Goal: Task Accomplishment & Management: Use online tool/utility

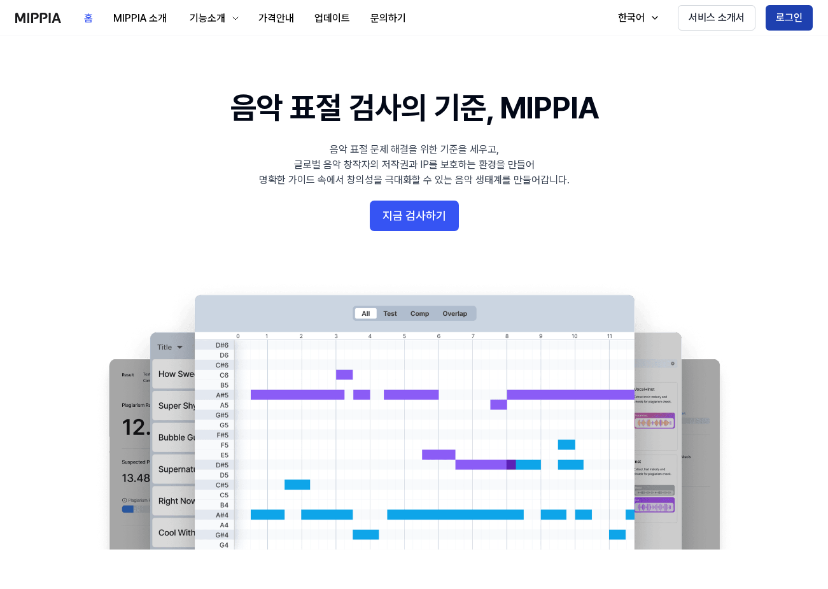
click at [795, 13] on button "로그인" at bounding box center [789, 17] width 47 height 25
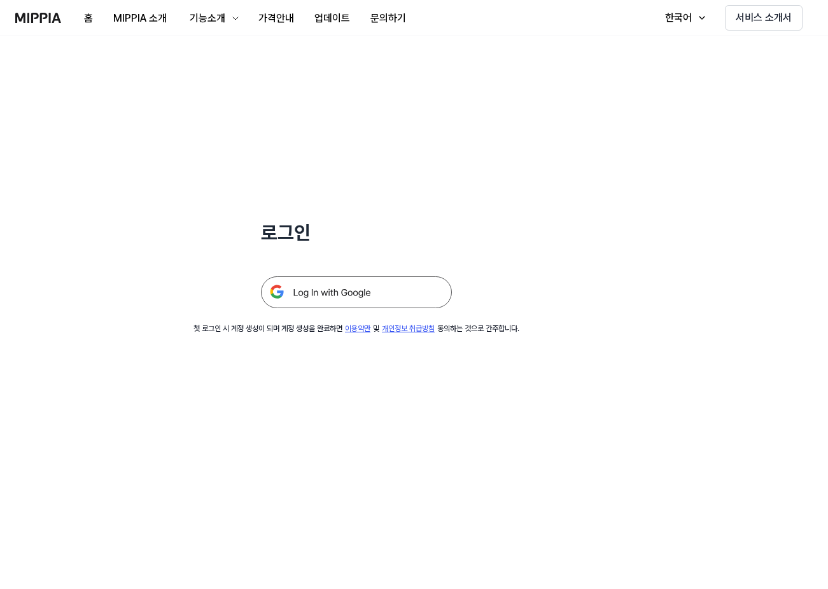
click at [344, 291] on img at bounding box center [356, 292] width 191 height 32
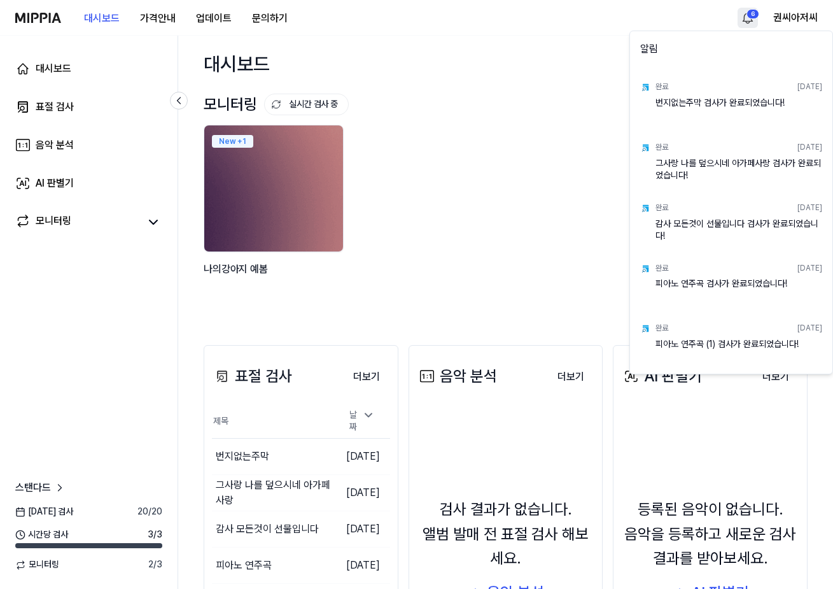
click at [757, 18] on html "대시보드 가격안내 업데이트 문의하기 6 권씨아저씨 대시보드 표절 검사 음악 분석 AI 판별기 모니터링 스탠다드 [DATE] 검사 20 / 20…" at bounding box center [416, 294] width 833 height 589
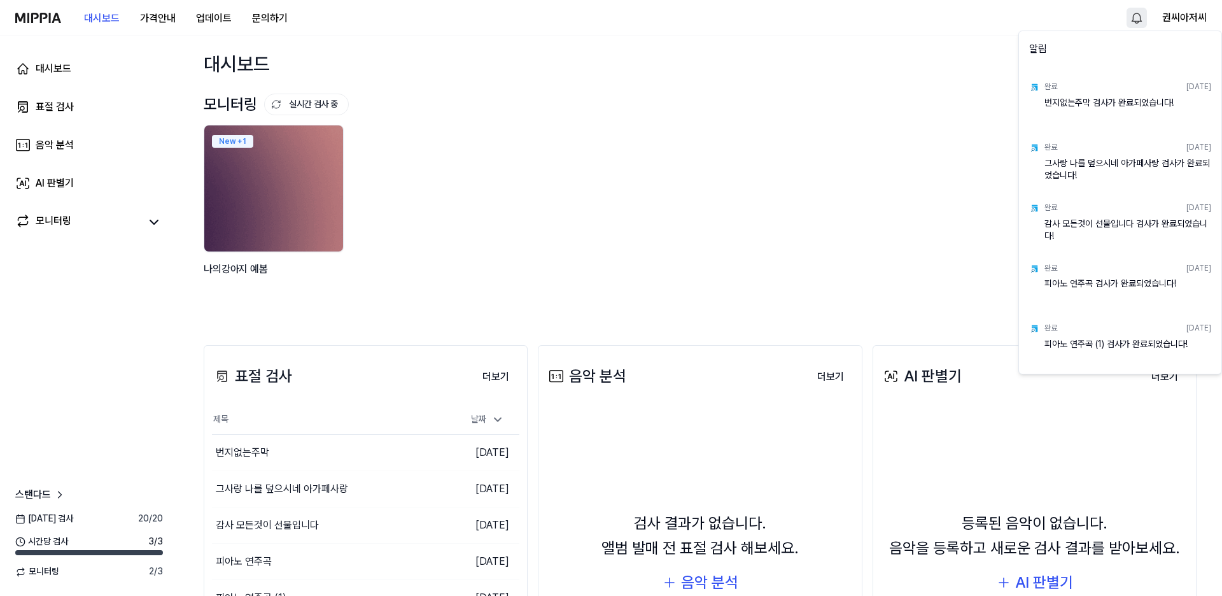
drag, startPoint x: 980, startPoint y: 179, endPoint x: 1004, endPoint y: 132, distance: 52.7
click at [833, 154] on html "대시보드 가격안내 업데이트 문의하기 권씨아저씨 대시보드 표절 검사 음악 분석 AI 판별기 모니터링 스탠다드 오늘 검사 20 / 20 시간당 검…" at bounding box center [611, 298] width 1222 height 596
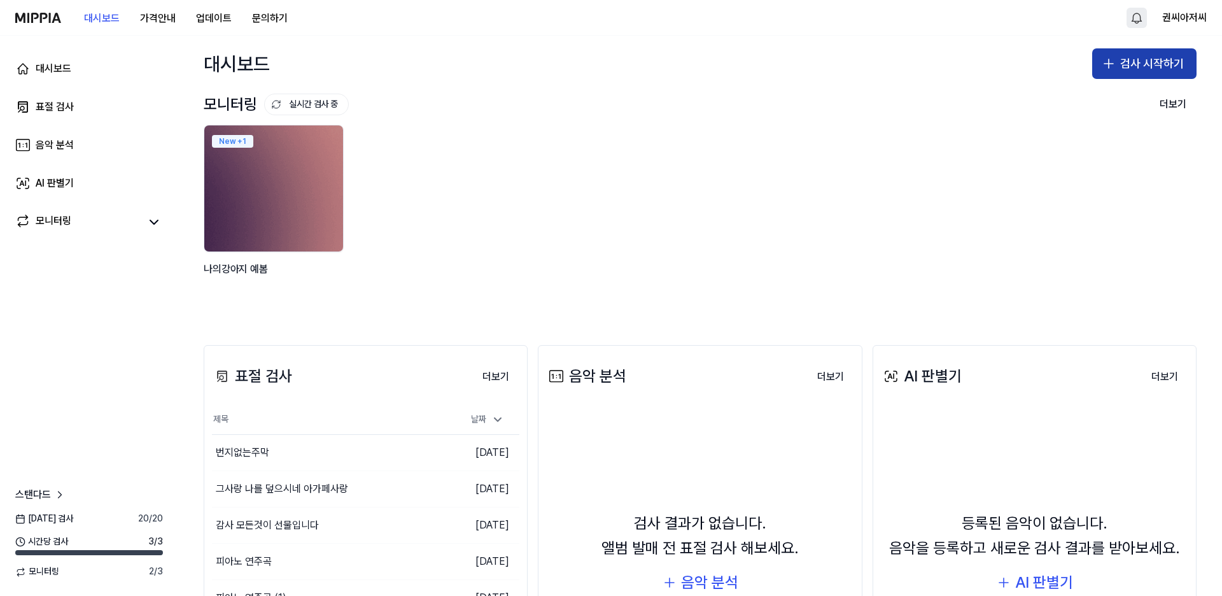
click at [833, 64] on button "검사 시작하기" at bounding box center [1144, 63] width 104 height 31
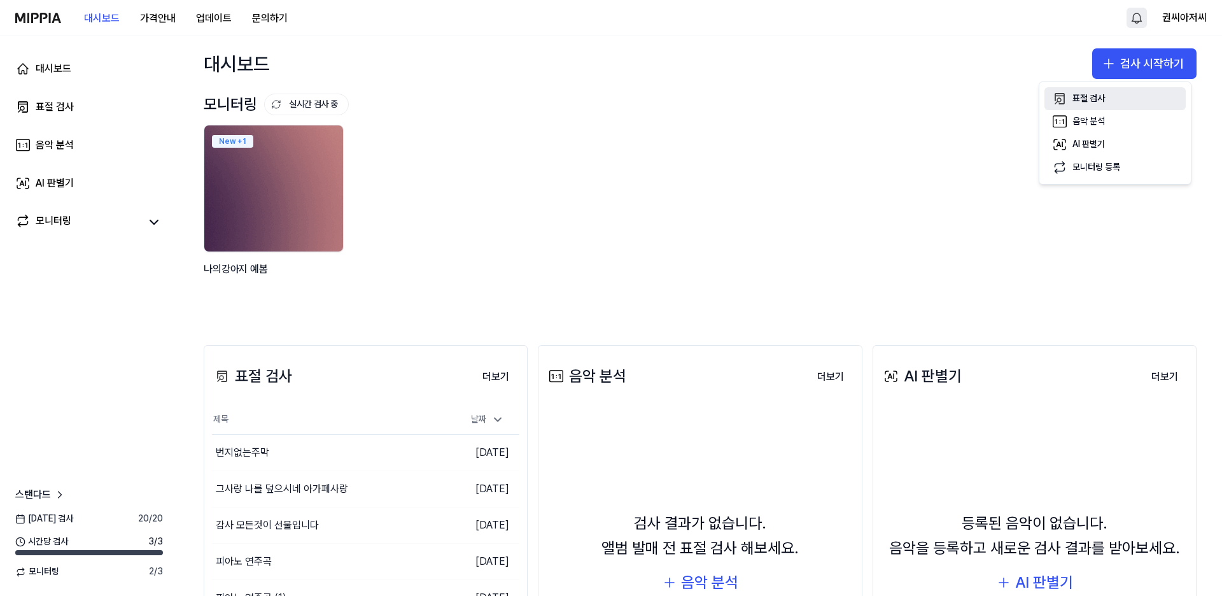
click at [833, 97] on div "표절 검사" at bounding box center [1088, 98] width 32 height 13
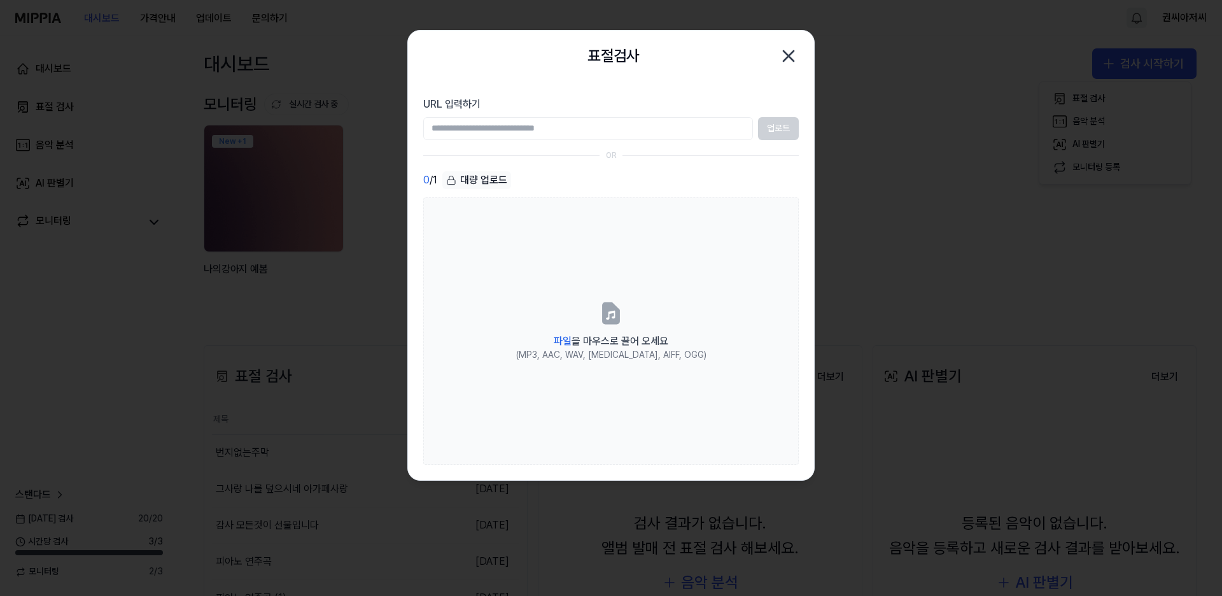
drag, startPoint x: 732, startPoint y: 60, endPoint x: 1037, endPoint y: 26, distance: 307.4
click at [754, 62] on div "표절검사 닫기" at bounding box center [611, 55] width 376 height 25
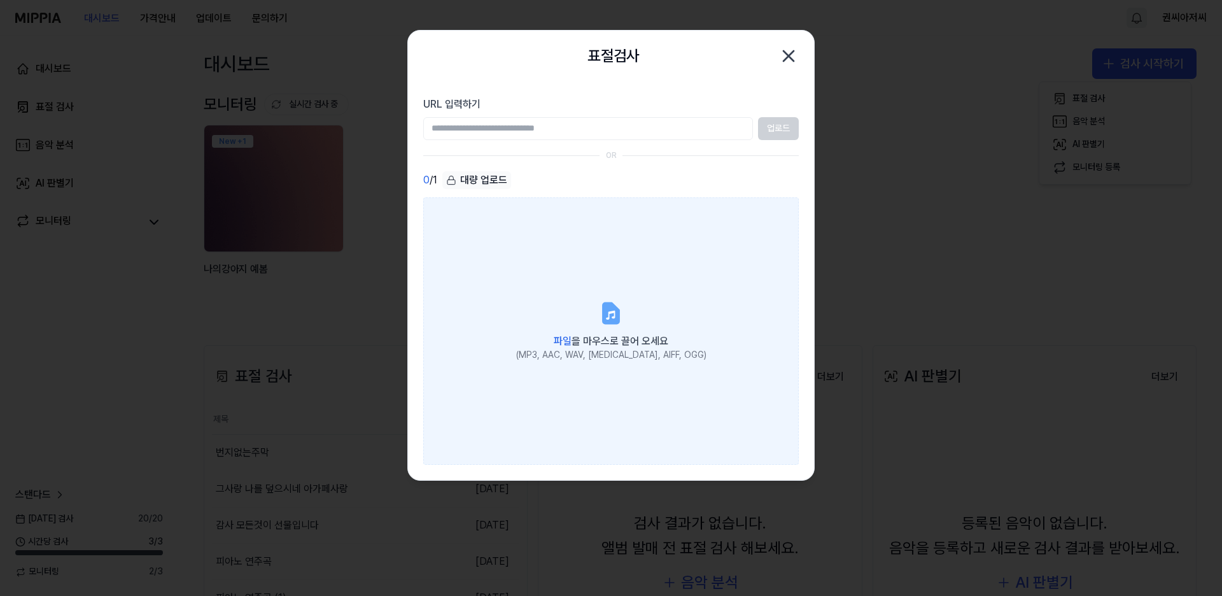
click at [601, 335] on span "파일 을 마우스로 끌어 오세요" at bounding box center [611, 341] width 115 height 12
click at [0, 0] on input "파일 을 마우스로 끌어 오세요 (MP3, AAC, WAV, FLAC, AIFF, OGG)" at bounding box center [0, 0] width 0 height 0
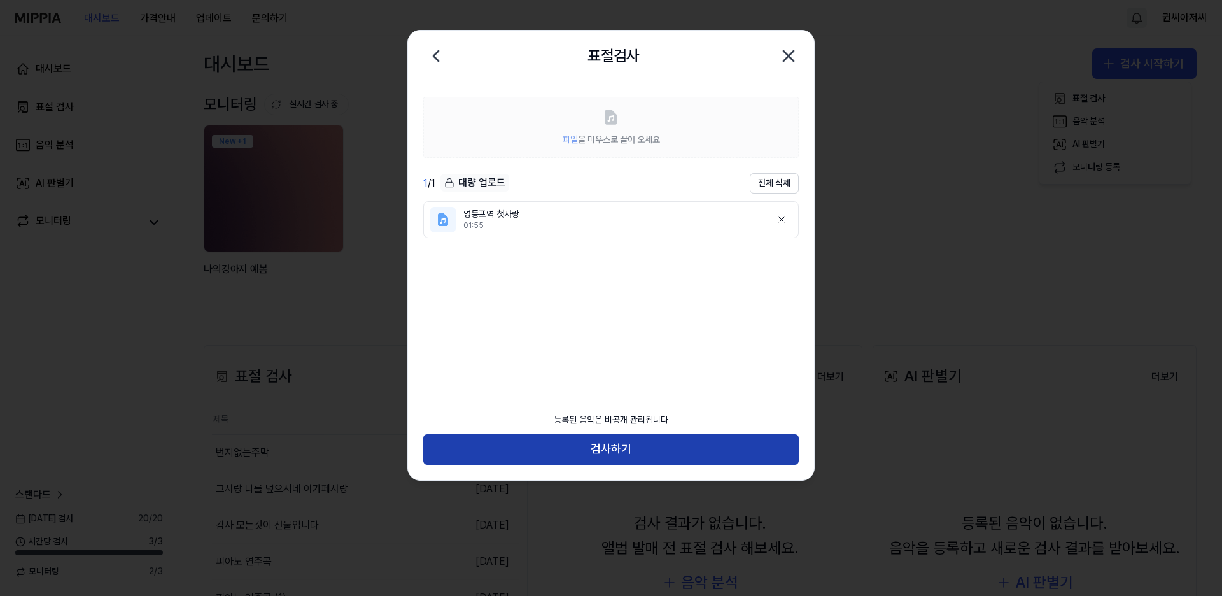
click at [614, 444] on button "검사하기" at bounding box center [611, 449] width 376 height 31
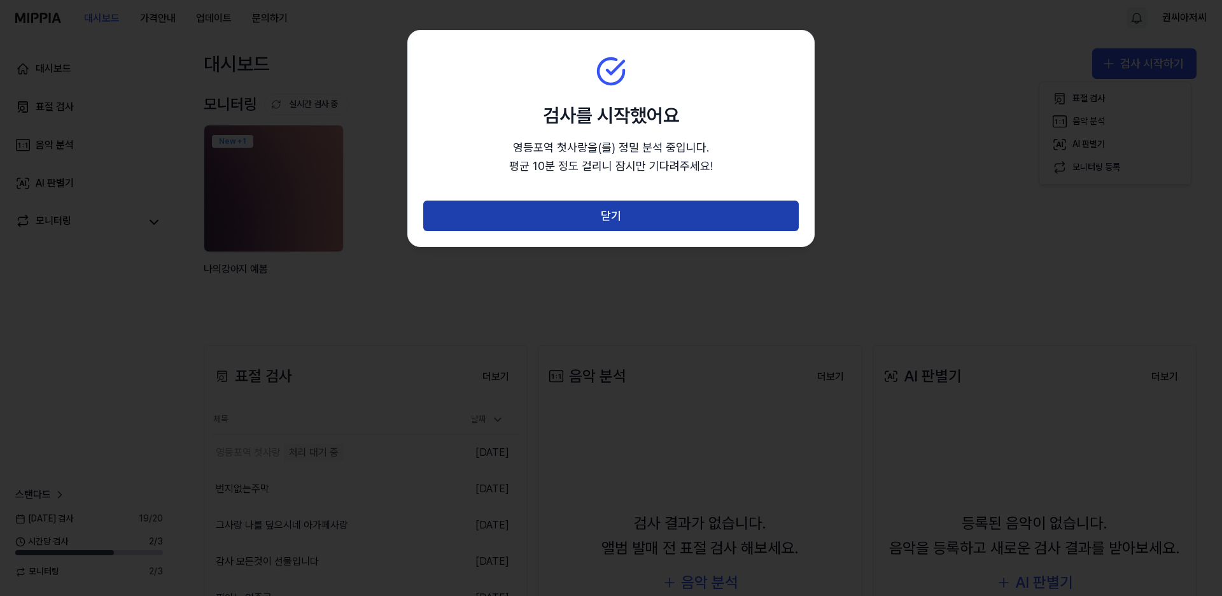
click at [610, 215] on button "닫기" at bounding box center [611, 215] width 376 height 31
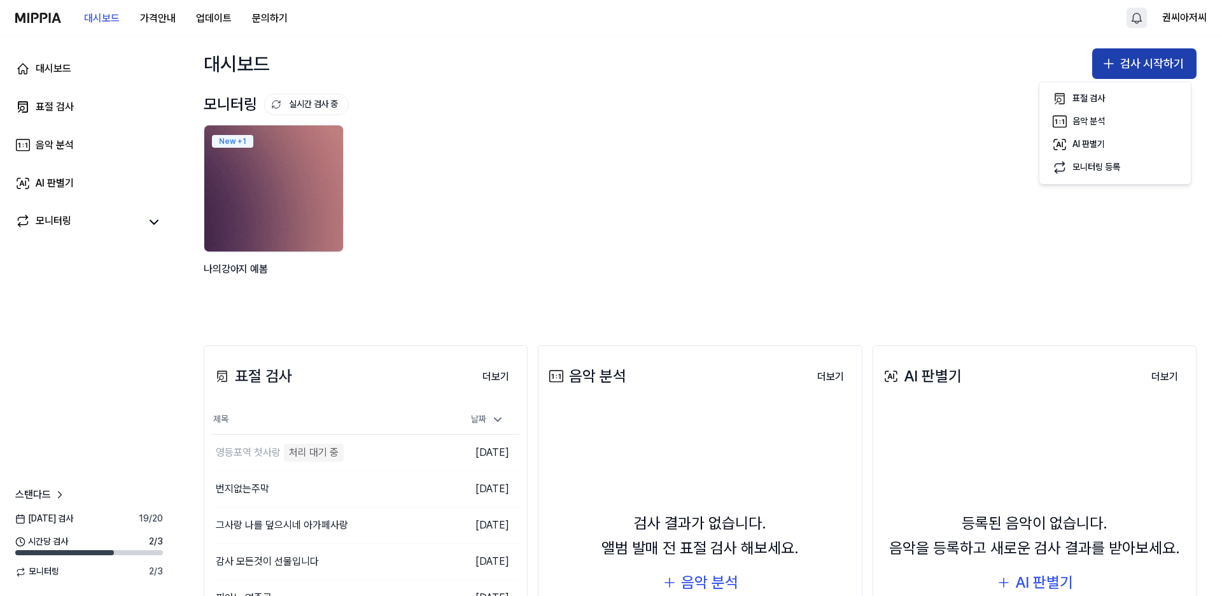
click at [833, 62] on button "검사 시작하기" at bounding box center [1144, 63] width 104 height 31
click at [833, 66] on icon "button" at bounding box center [1108, 63] width 15 height 15
click at [833, 95] on div "표절 검사" at bounding box center [1088, 98] width 32 height 13
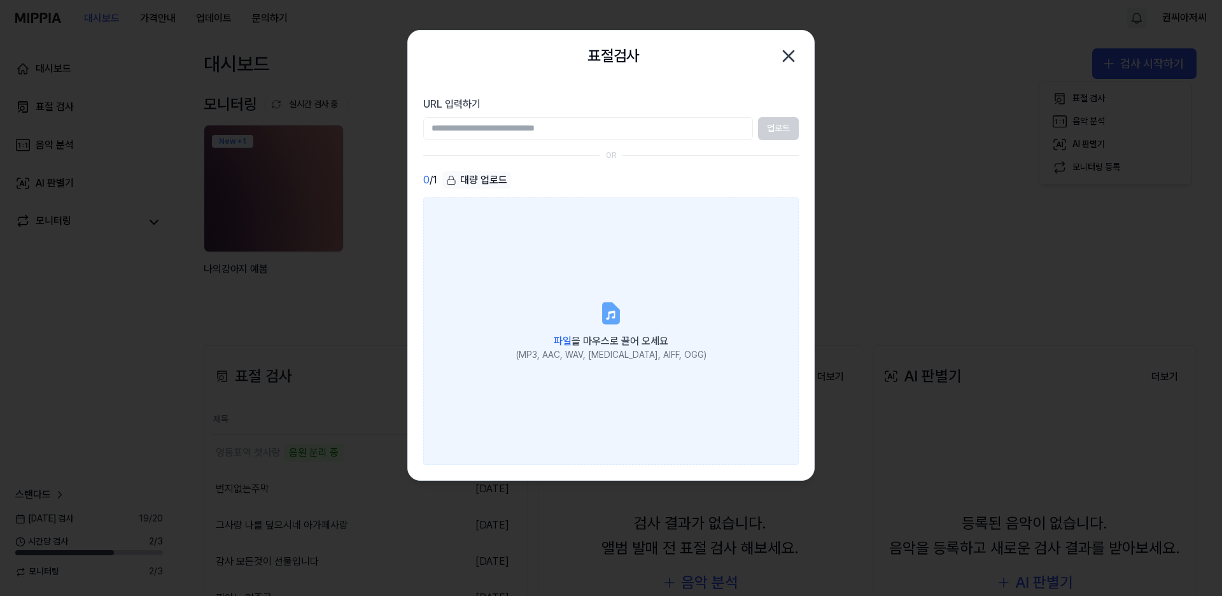
click at [596, 336] on span "파일 을 마우스로 끌어 오세요" at bounding box center [611, 341] width 115 height 12
click at [0, 0] on input "파일 을 마우스로 끌어 오세요 (MP3, AAC, WAV, FLAC, AIFF, OGG)" at bounding box center [0, 0] width 0 height 0
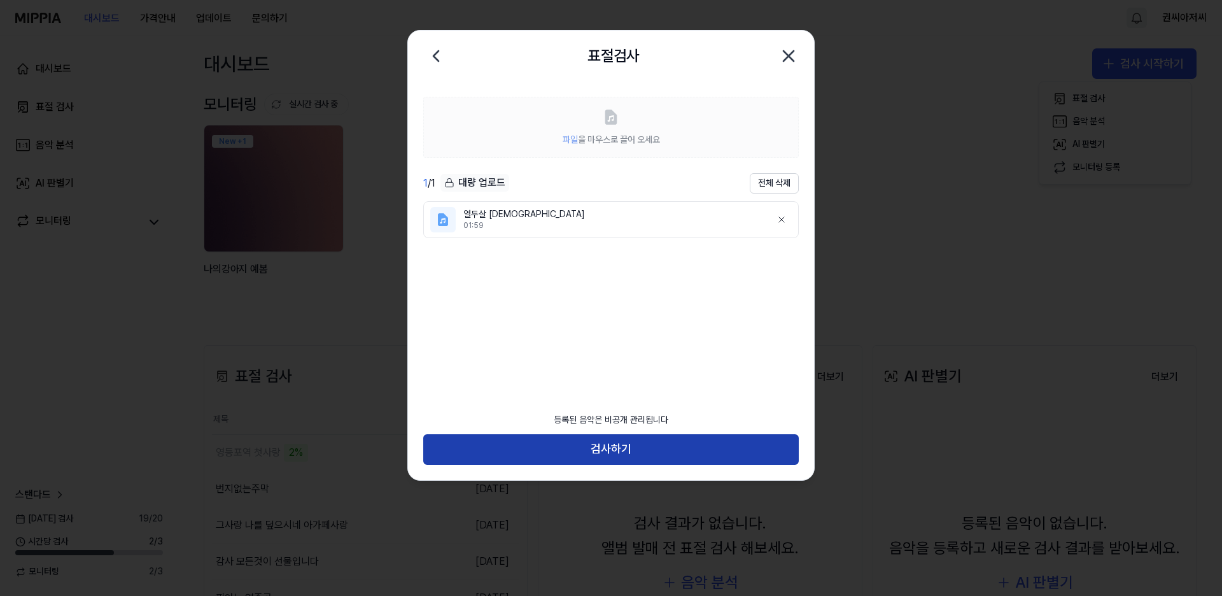
click at [632, 442] on button "검사하기" at bounding box center [611, 449] width 376 height 31
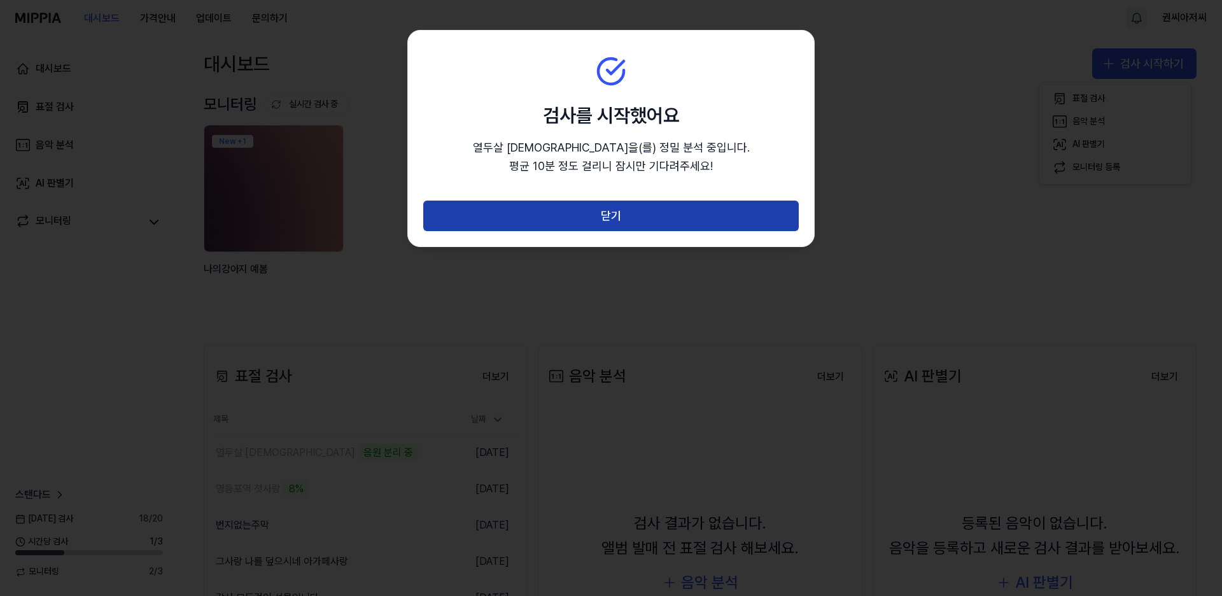
click at [606, 211] on button "닫기" at bounding box center [611, 215] width 376 height 31
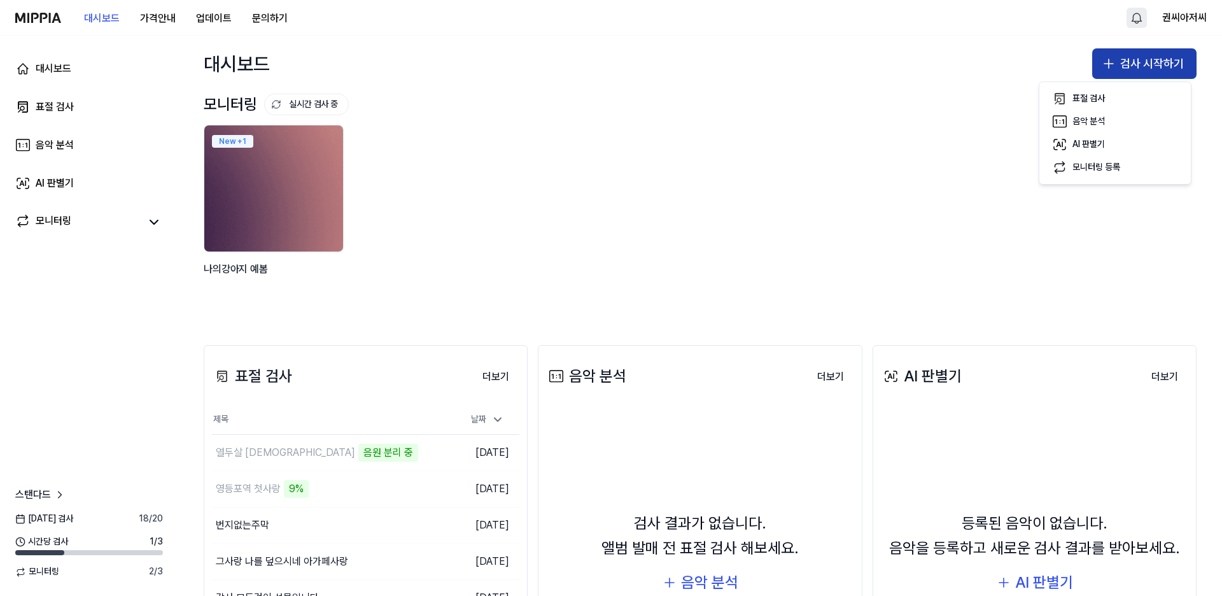
click at [833, 62] on button "검사 시작하기" at bounding box center [1144, 63] width 104 height 31
click at [833, 59] on button "검사 시작하기" at bounding box center [1144, 63] width 104 height 31
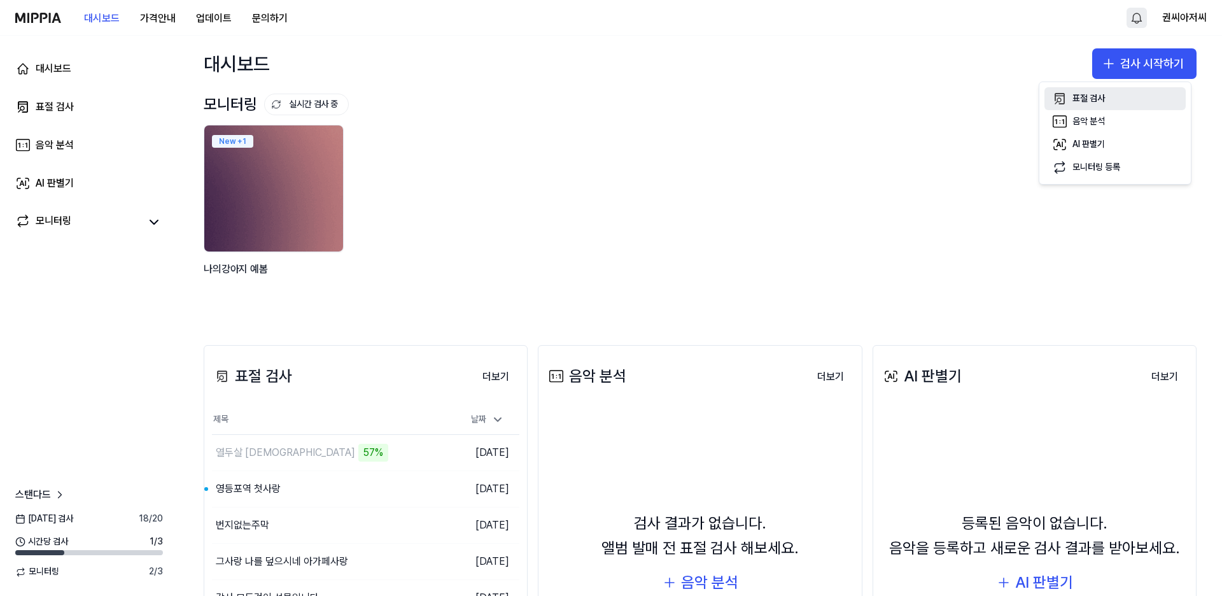
click at [833, 99] on div "표절 검사" at bounding box center [1088, 98] width 32 height 13
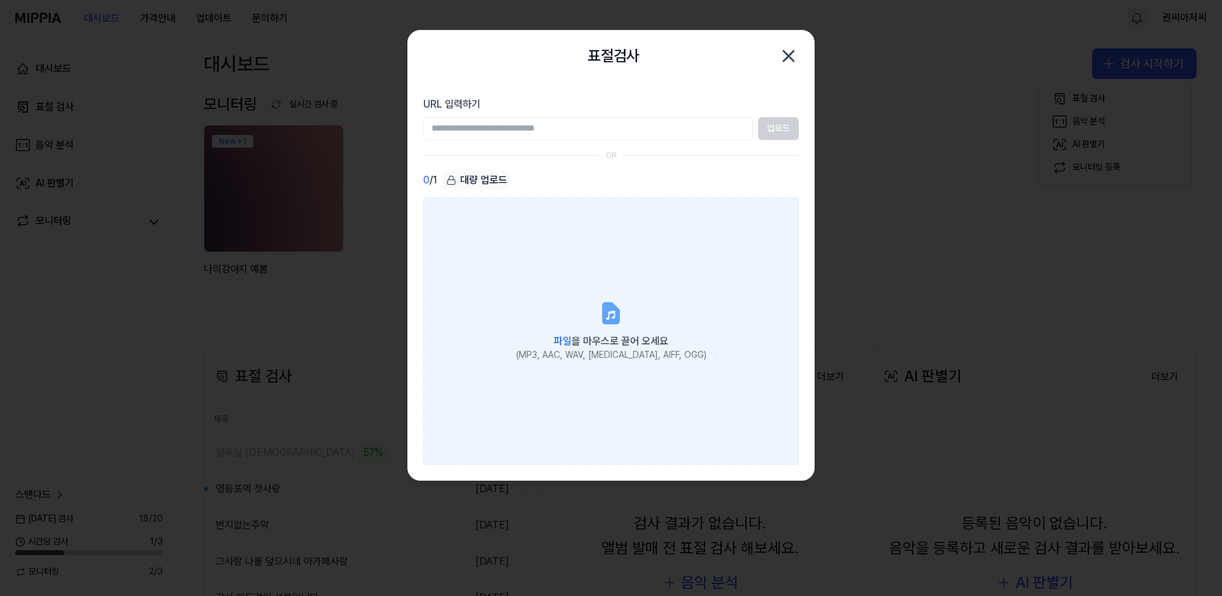
click at [612, 339] on span "파일 을 마우스로 끌어 오세요" at bounding box center [611, 341] width 115 height 12
click at [0, 0] on input "파일 을 마우스로 끌어 오세요 (MP3, AAC, WAV, FLAC, AIFF, OGG)" at bounding box center [0, 0] width 0 height 0
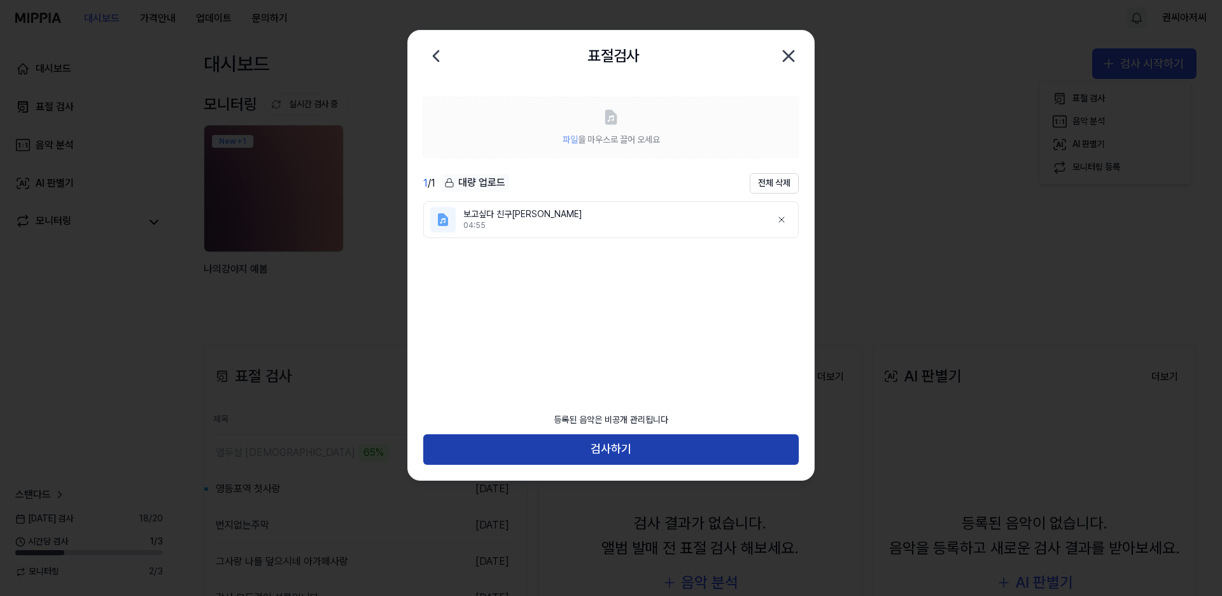
click at [615, 444] on button "검사하기" at bounding box center [611, 449] width 376 height 31
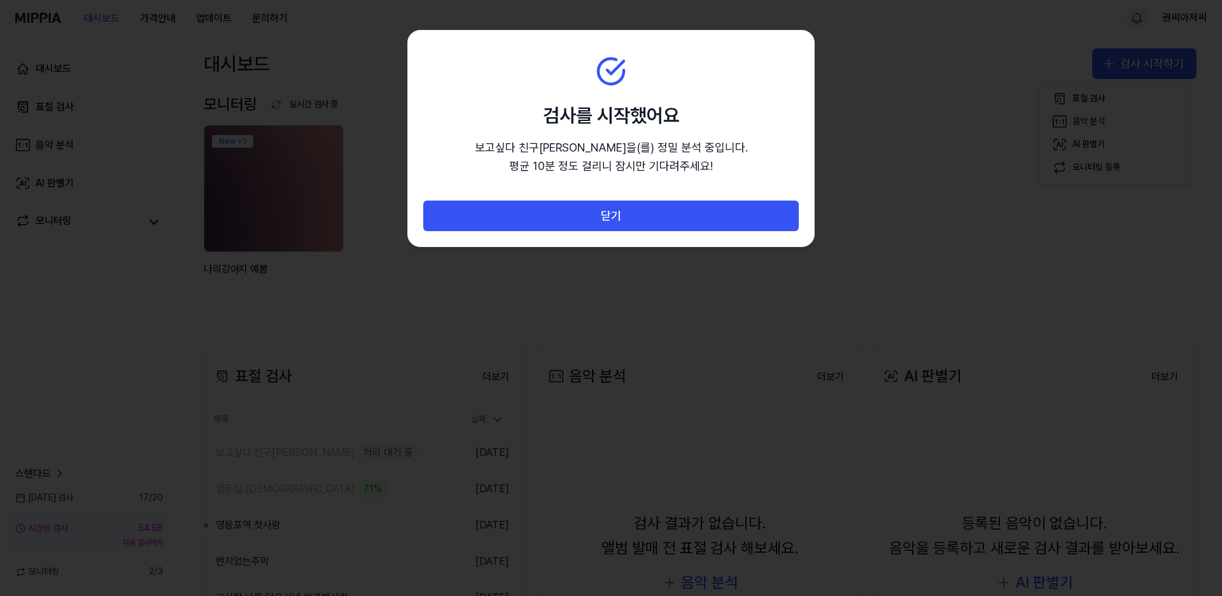
click at [283, 486] on div at bounding box center [611, 298] width 1222 height 596
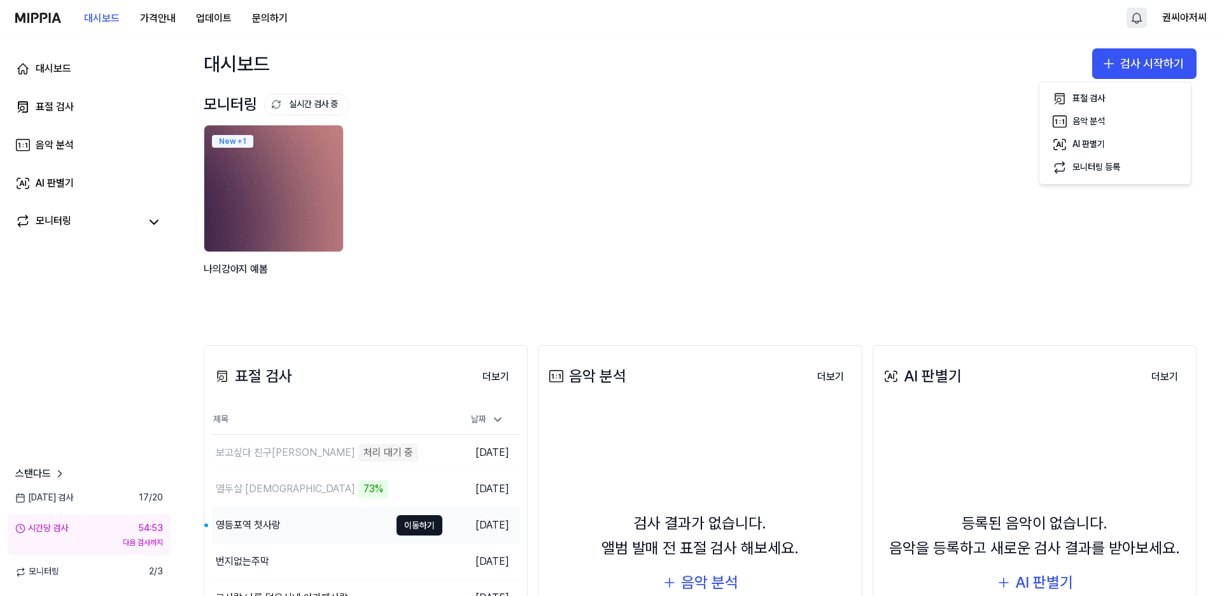
click at [306, 525] on div "영등포역 첫사랑" at bounding box center [301, 525] width 178 height 36
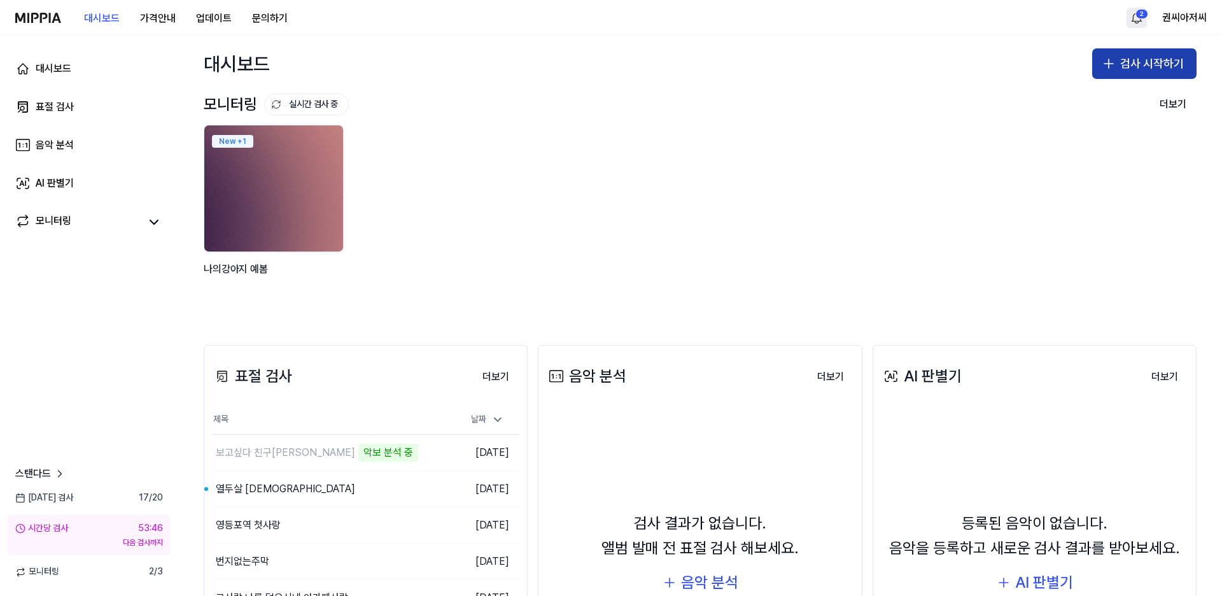
click at [833, 62] on button "검사 시작하기" at bounding box center [1144, 63] width 104 height 31
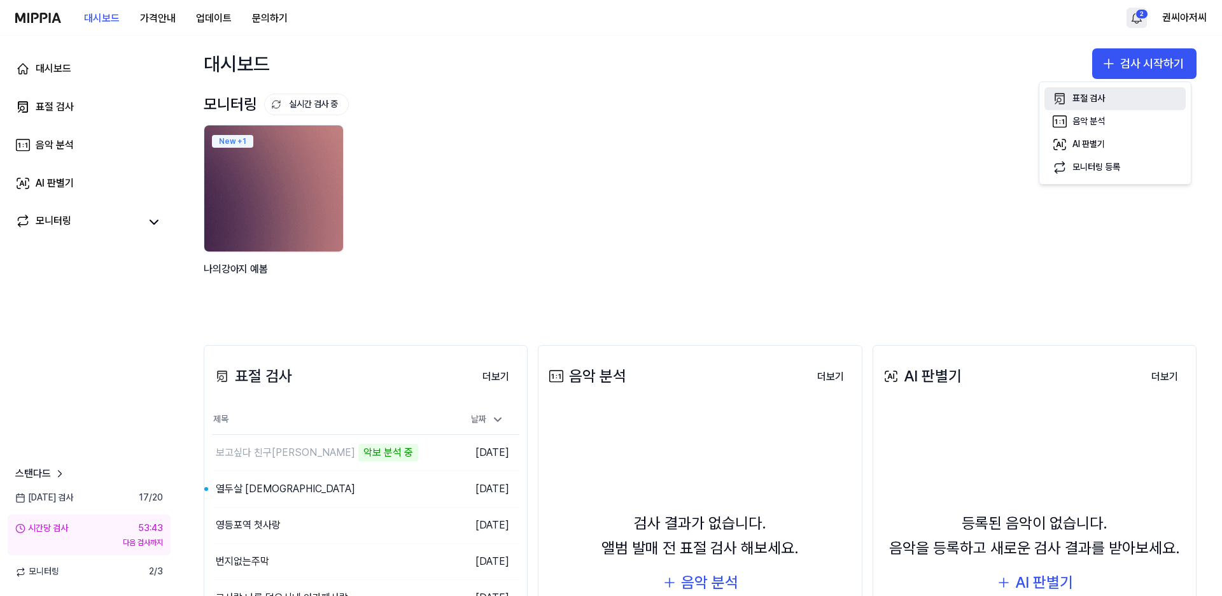
click at [833, 94] on div "표절 검사" at bounding box center [1088, 98] width 32 height 13
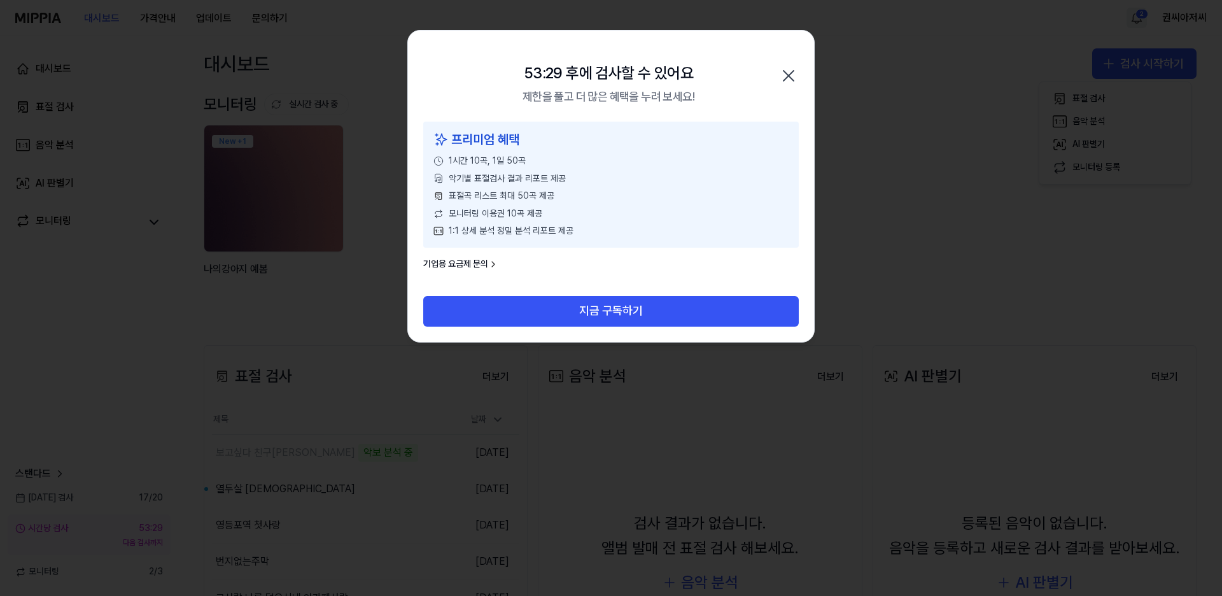
click at [143, 381] on div at bounding box center [611, 298] width 1222 height 596
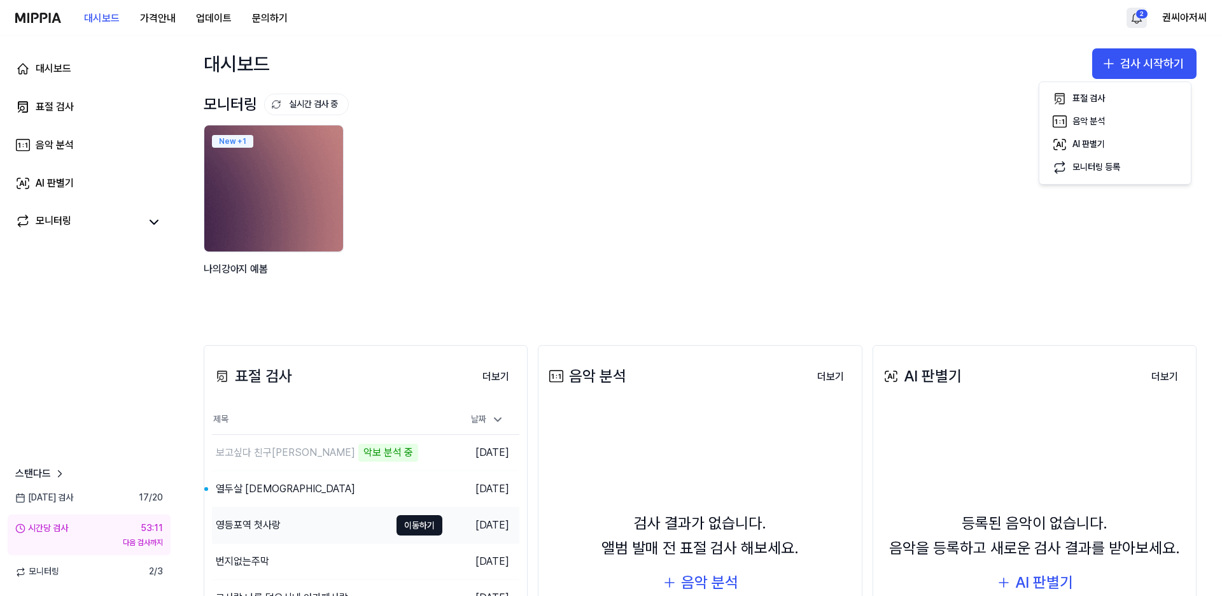
click at [253, 517] on div "영등포역 첫사랑" at bounding box center [248, 524] width 65 height 15
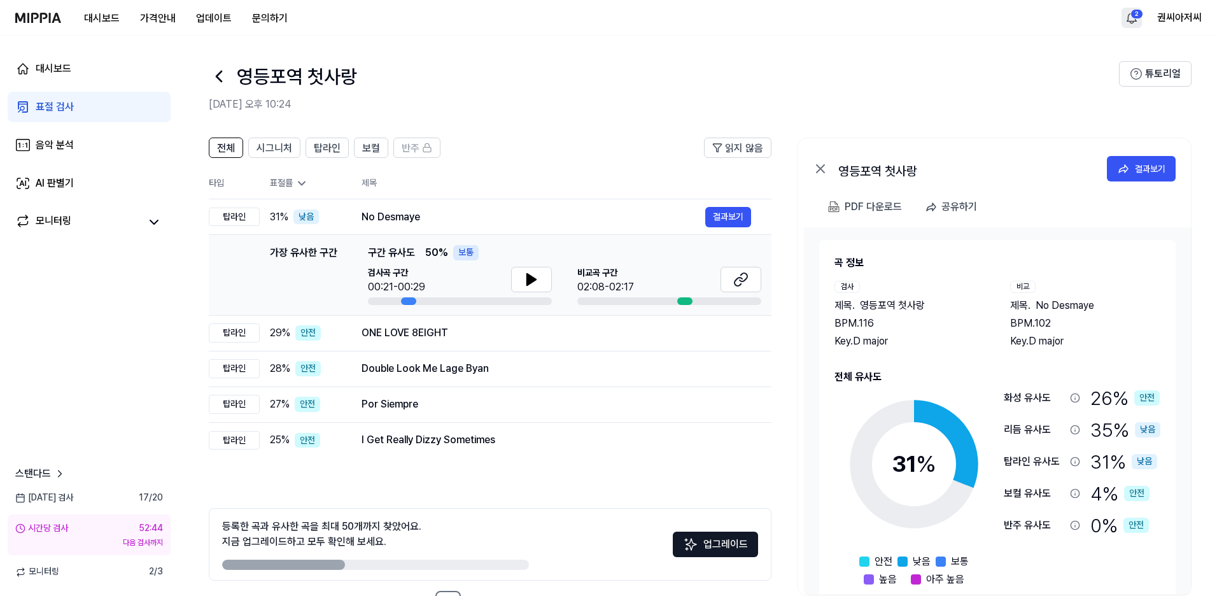
click at [54, 109] on div "표절 검사" at bounding box center [55, 106] width 38 height 15
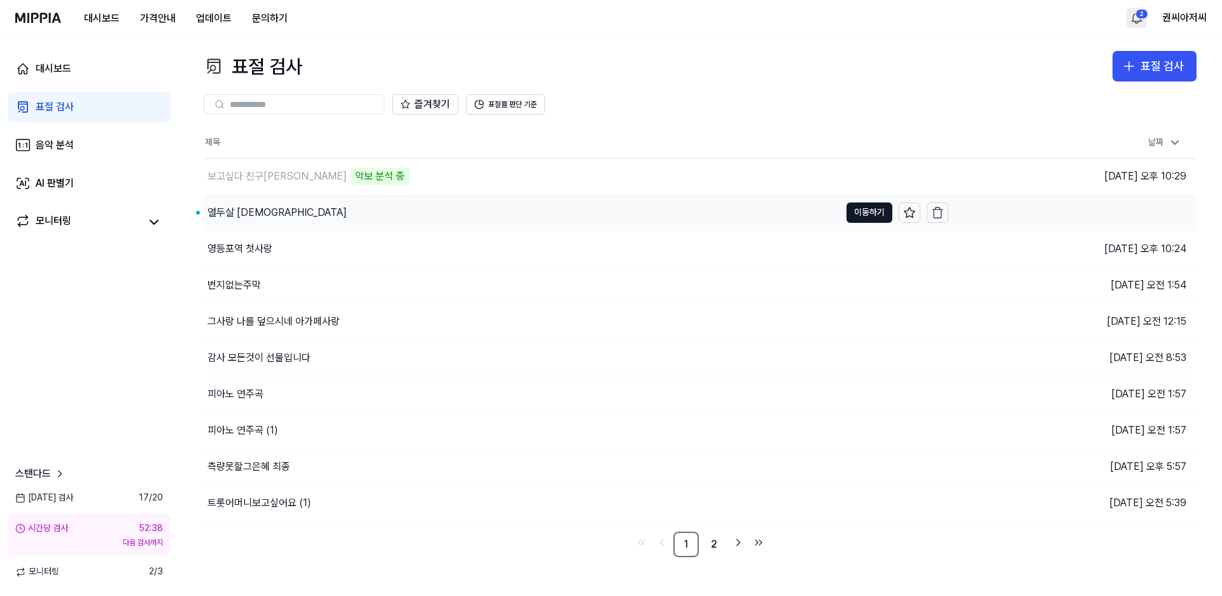
click at [255, 209] on div "열두살 예수님" at bounding box center [276, 212] width 139 height 15
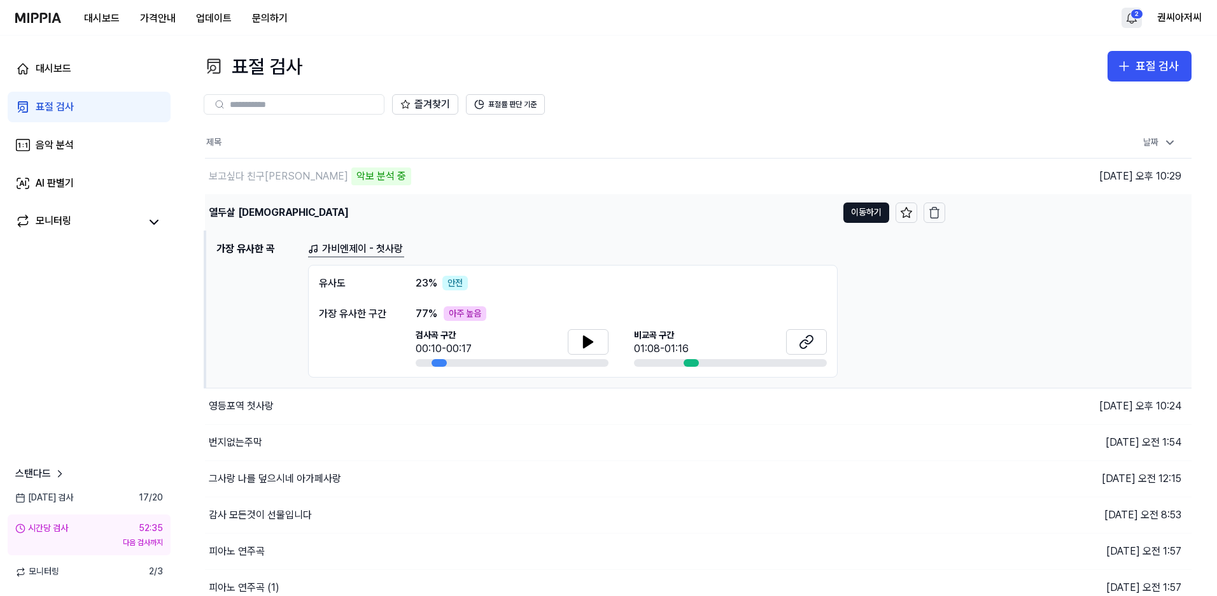
click at [833, 227] on td "열두살 예수님 이동하기" at bounding box center [575, 213] width 740 height 36
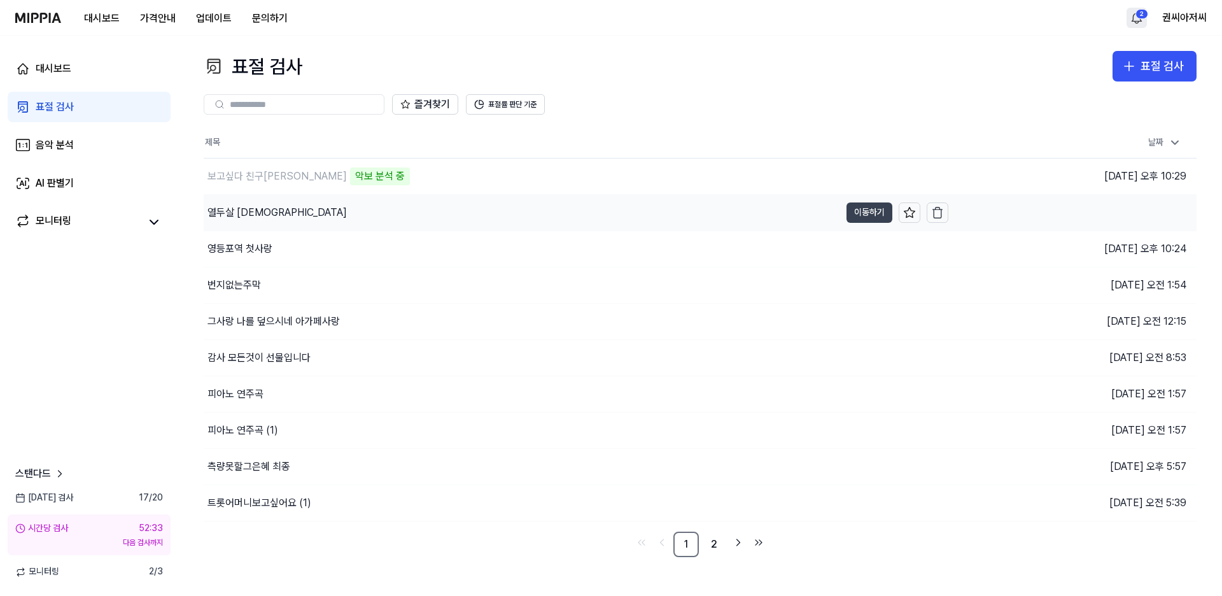
click at [833, 207] on button "이동하기" at bounding box center [870, 212] width 46 height 20
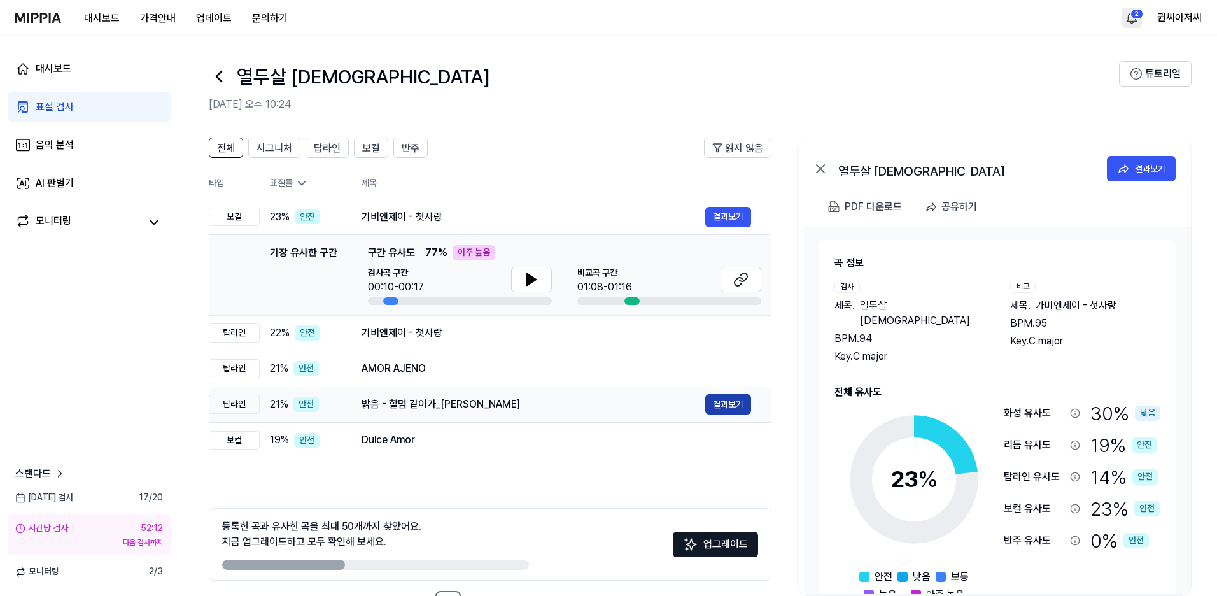
click at [734, 401] on button "결과보기" at bounding box center [728, 404] width 46 height 20
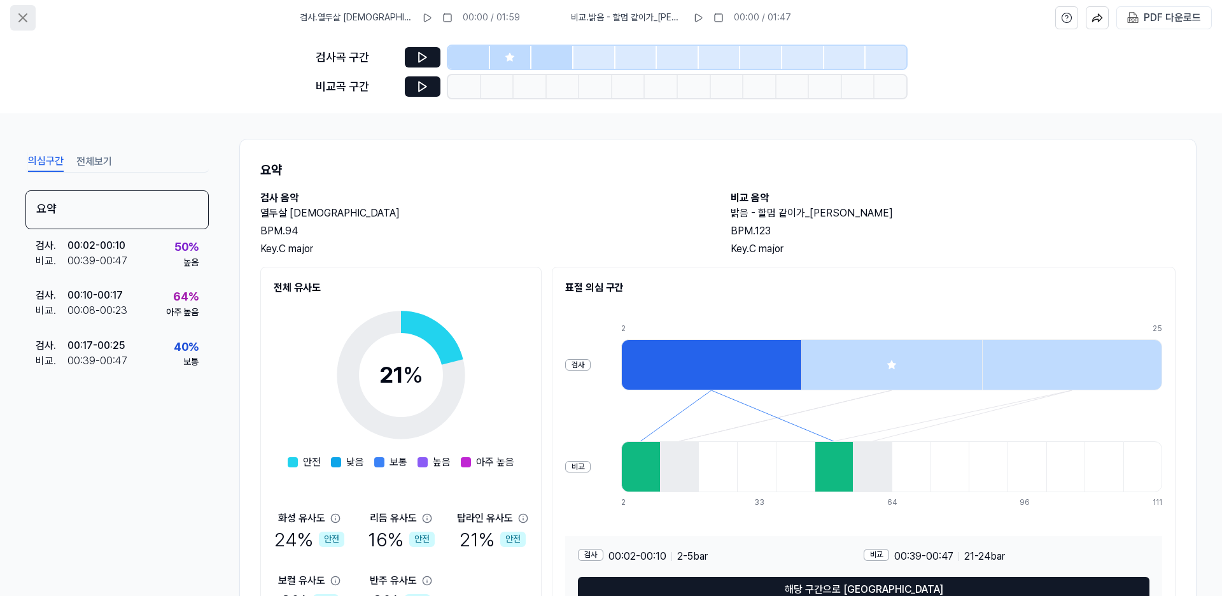
click at [26, 18] on icon at bounding box center [22, 17] width 15 height 15
